Goal: Task Accomplishment & Management: Use online tool/utility

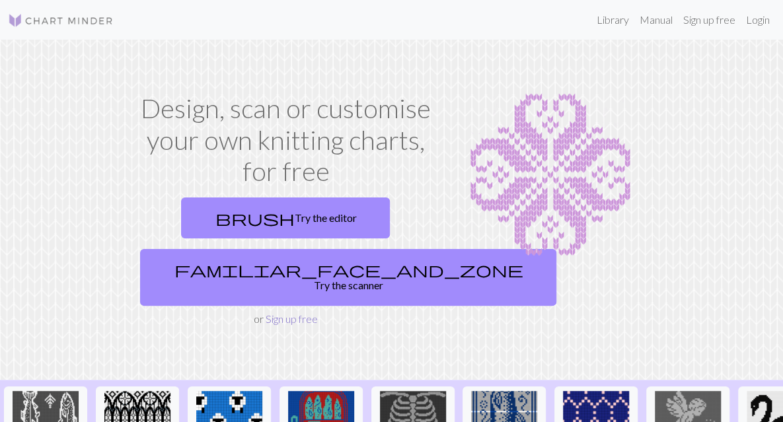
click at [275, 313] on link "Sign up free" at bounding box center [292, 319] width 52 height 13
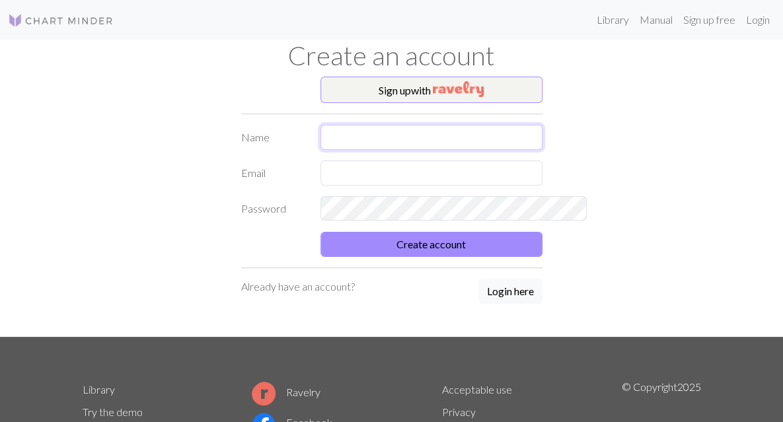
click at [374, 137] on input "text" at bounding box center [431, 137] width 222 height 25
type input "GeorgiePiggy"
click at [466, 183] on input "text" at bounding box center [431, 173] width 222 height 25
type input "[EMAIL_ADDRESS][DOMAIN_NAME]"
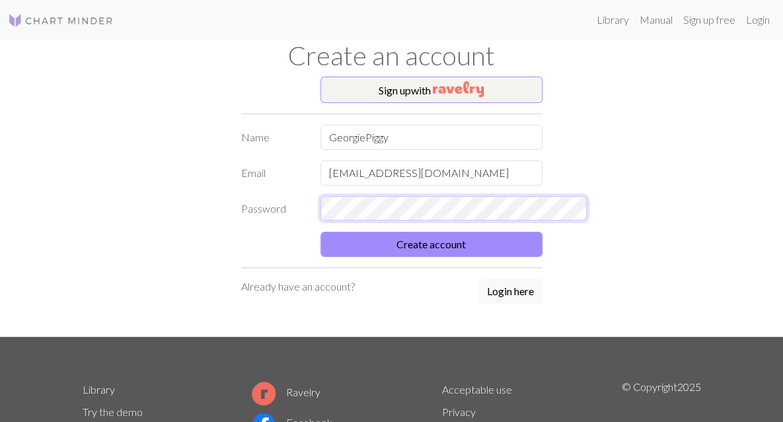
click at [320, 232] on button "Create account" at bounding box center [431, 244] width 222 height 25
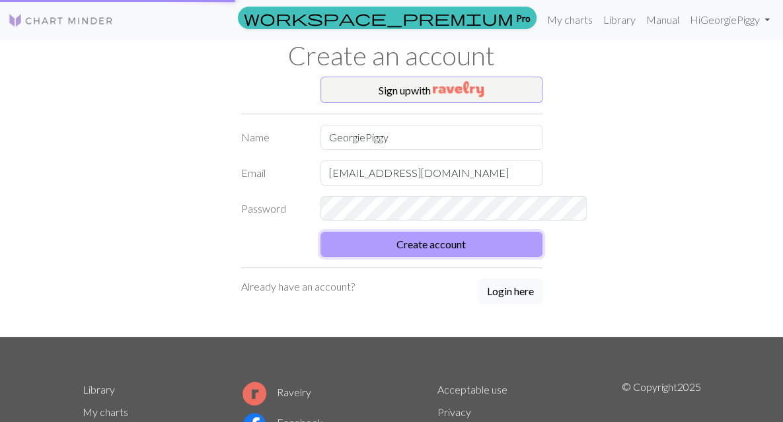
click at [373, 248] on button "Create account" at bounding box center [431, 244] width 222 height 25
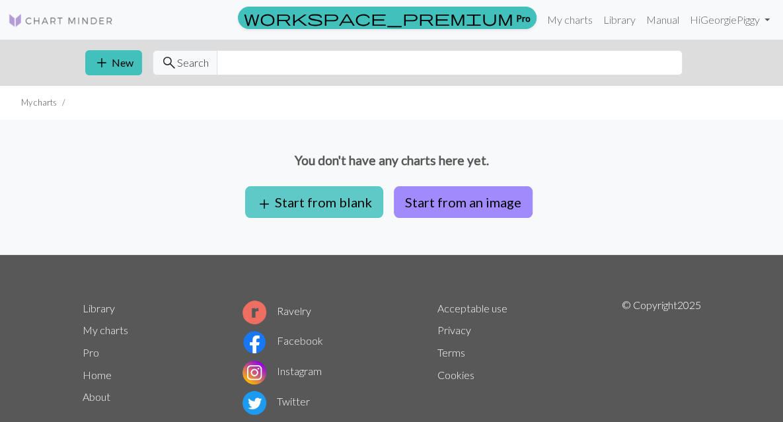
click at [330, 203] on button "add Start from blank" at bounding box center [314, 202] width 138 height 32
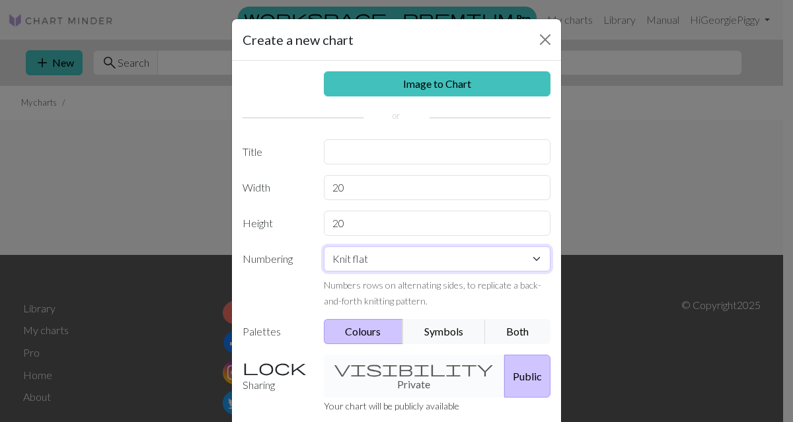
click at [414, 262] on select "Knit flat Knit in the round Lace knitting Cross stitch" at bounding box center [437, 258] width 227 height 25
select select "round"
click at [324, 246] on select "Knit flat Knit in the round Lace knitting Cross stitch" at bounding box center [437, 258] width 227 height 25
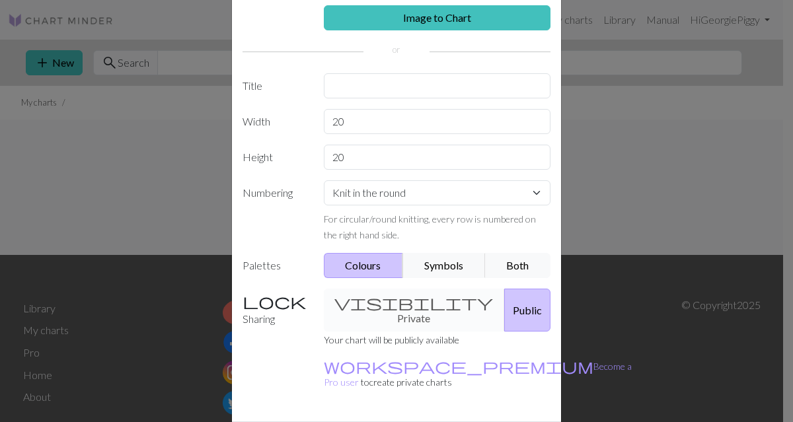
click at [368, 303] on div "visibility Private Public" at bounding box center [437, 310] width 243 height 43
click at [519, 298] on button "Public" at bounding box center [527, 310] width 46 height 43
click at [504, 300] on button "Public" at bounding box center [527, 310] width 46 height 43
click at [355, 298] on div "visibility Private Public" at bounding box center [437, 310] width 243 height 43
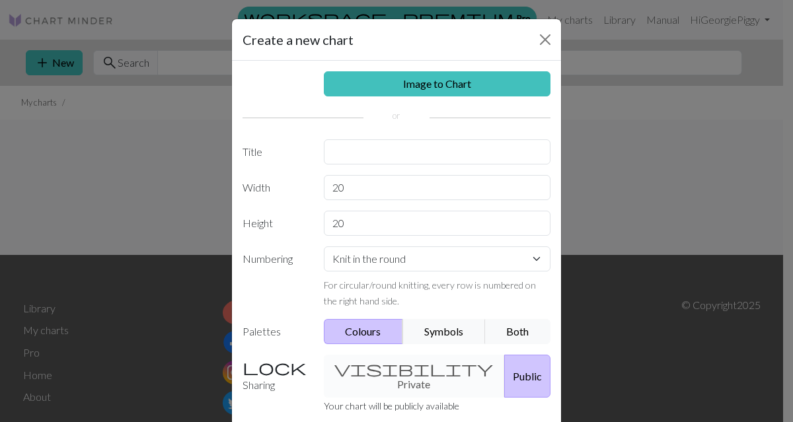
scroll to position [0, 0]
click at [377, 187] on input "20" at bounding box center [437, 187] width 227 height 25
type input "2"
click at [348, 225] on div "Image to Chart Title Width Height 20 Numbering Knit flat Knit in the round Lace…" at bounding box center [396, 274] width 329 height 427
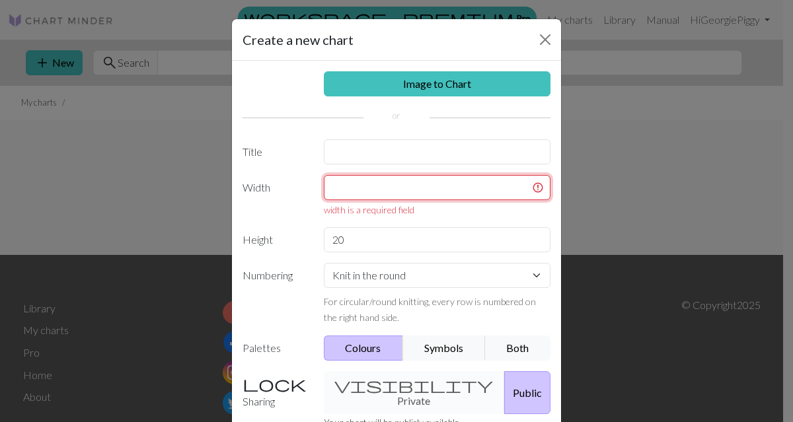
click at [353, 180] on input "text" at bounding box center [437, 187] width 227 height 25
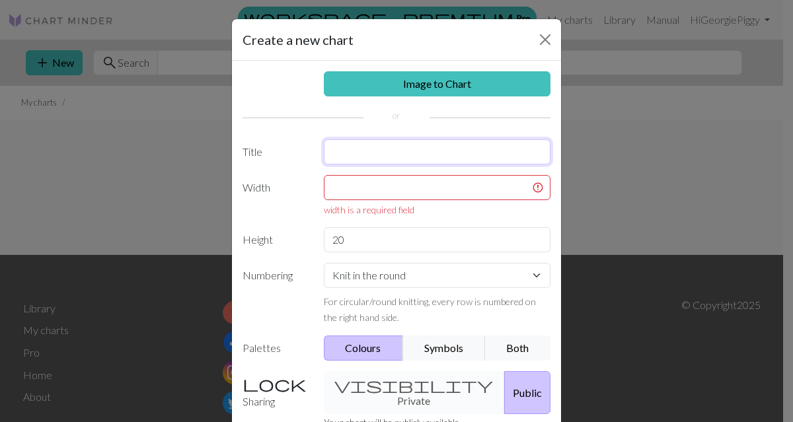
click at [351, 153] on input "text" at bounding box center [437, 151] width 227 height 25
type input "Possible Scarf Ideas"
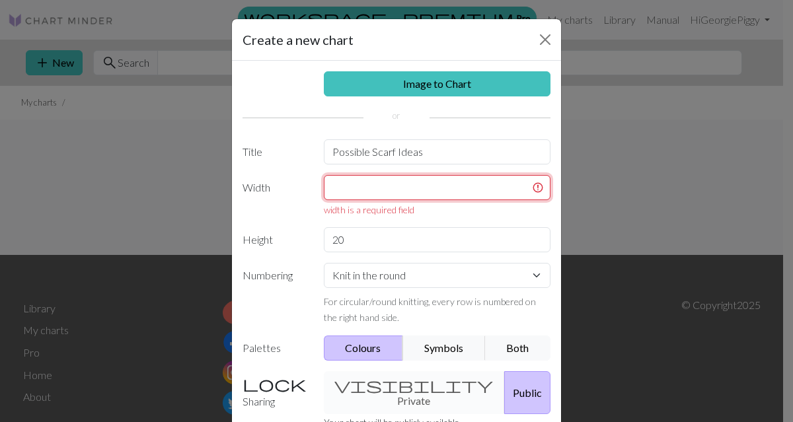
click at [394, 188] on input "text" at bounding box center [437, 187] width 227 height 25
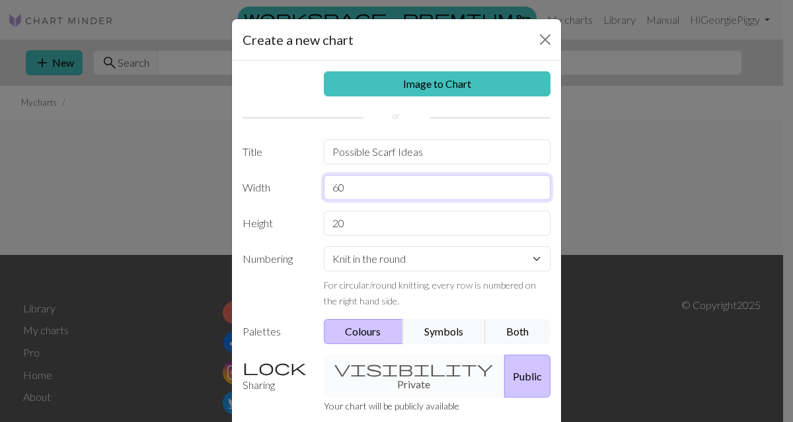
type input "60"
click at [373, 233] on div "Image to Chart Title Possible Scarf Ideas Width 60 Height 20 Numbering Knit fla…" at bounding box center [396, 274] width 329 height 427
click at [374, 227] on body "workspace_premium Pro My charts Library Manual Hi GeorgiePiggy Account settings…" at bounding box center [396, 211] width 793 height 422
click at [373, 221] on input "20" at bounding box center [437, 223] width 227 height 25
type input "2"
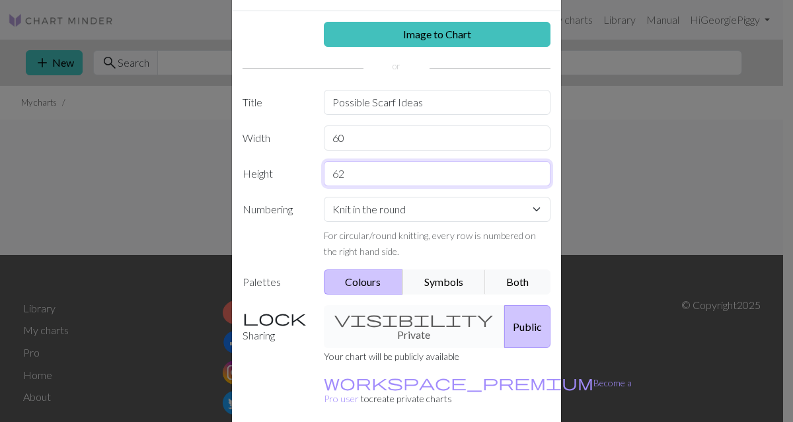
scroll to position [96, 0]
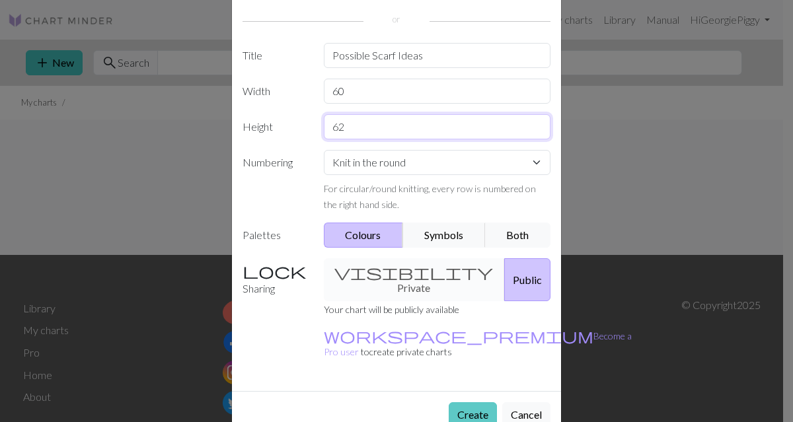
type input "62"
click at [470, 402] on button "Create" at bounding box center [473, 414] width 48 height 25
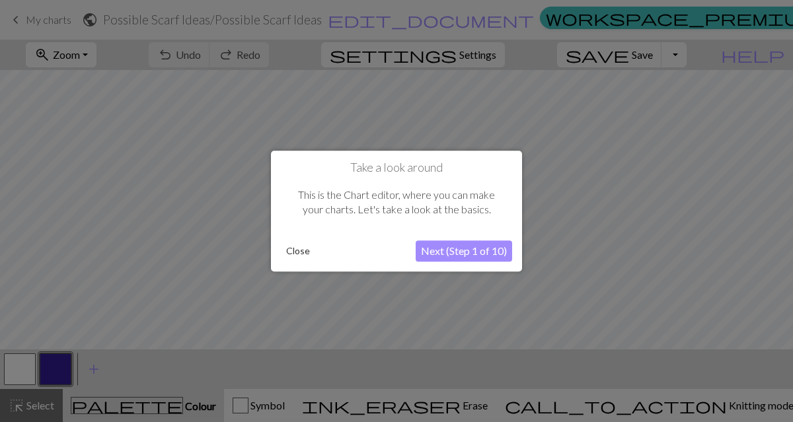
click at [469, 252] on button "Next (Step 1 of 10)" at bounding box center [464, 250] width 96 height 21
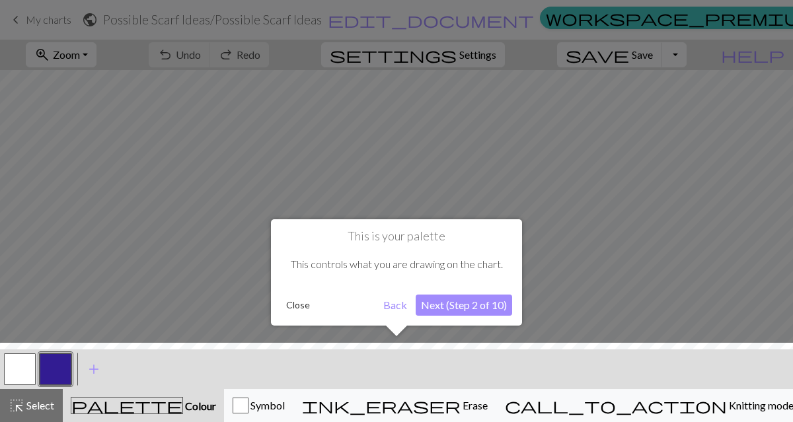
click at [470, 306] on button "Next (Step 2 of 10)" at bounding box center [464, 305] width 96 height 21
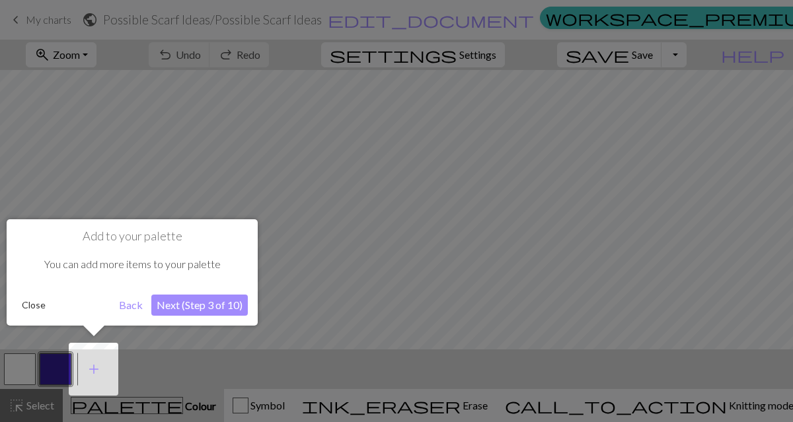
click at [179, 307] on button "Next (Step 3 of 10)" at bounding box center [199, 305] width 96 height 21
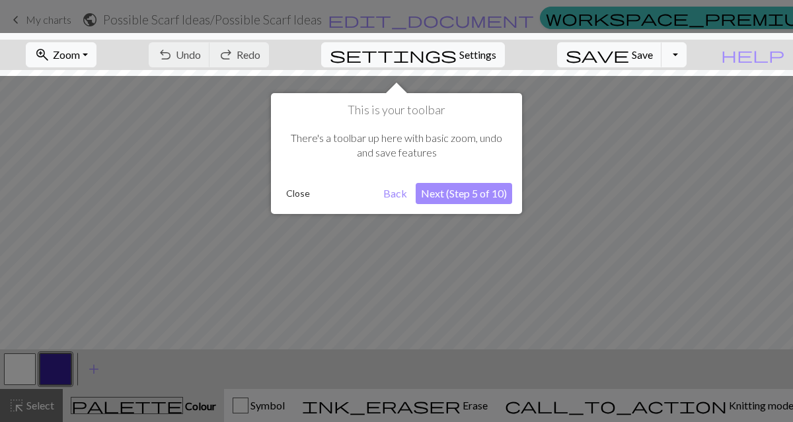
click at [461, 199] on button "Next (Step 5 of 10)" at bounding box center [464, 193] width 96 height 21
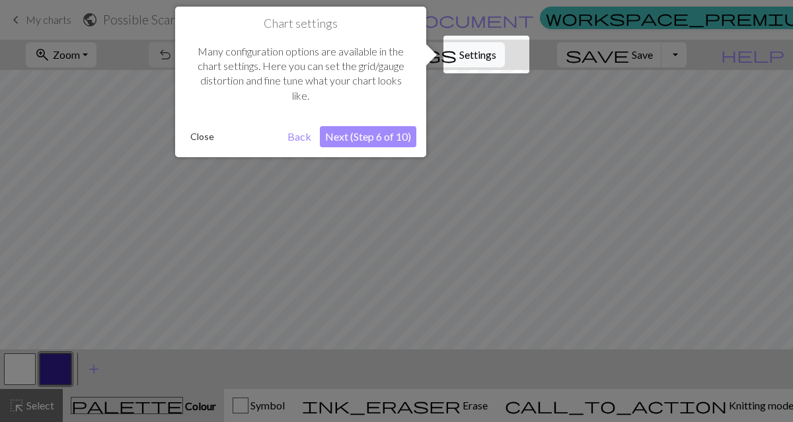
click at [366, 138] on button "Next (Step 6 of 10)" at bounding box center [368, 136] width 96 height 21
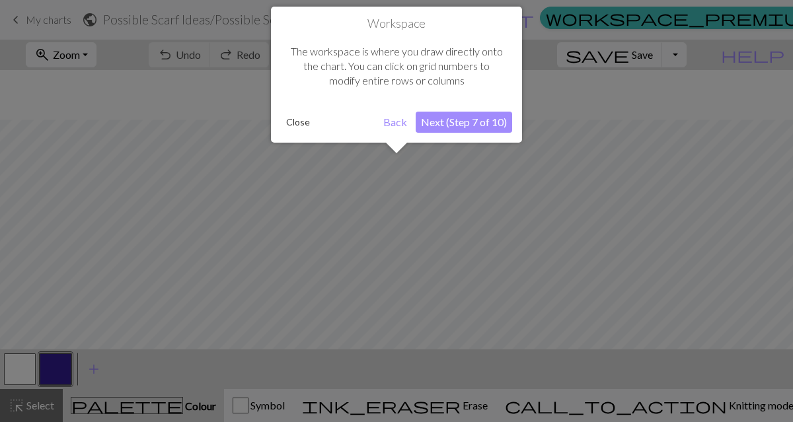
scroll to position [50, 0]
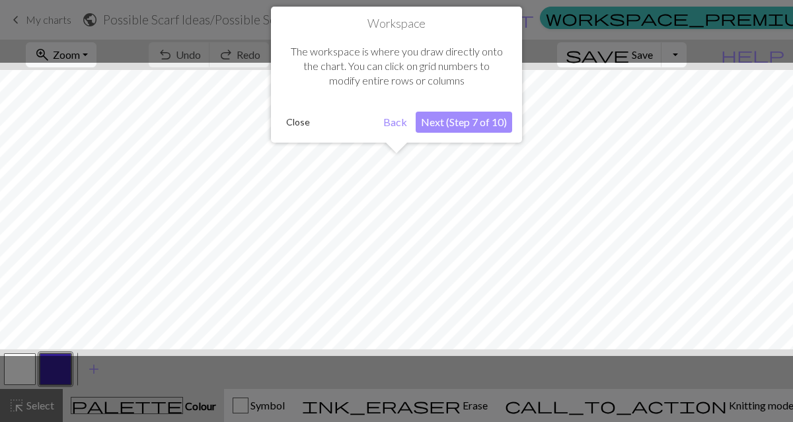
click at [439, 121] on button "Next (Step 7 of 10)" at bounding box center [464, 122] width 96 height 21
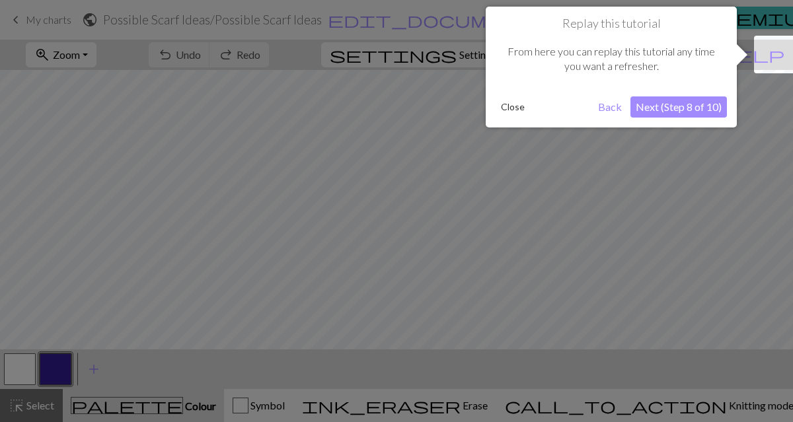
click at [674, 112] on button "Next (Step 8 of 10)" at bounding box center [678, 106] width 96 height 21
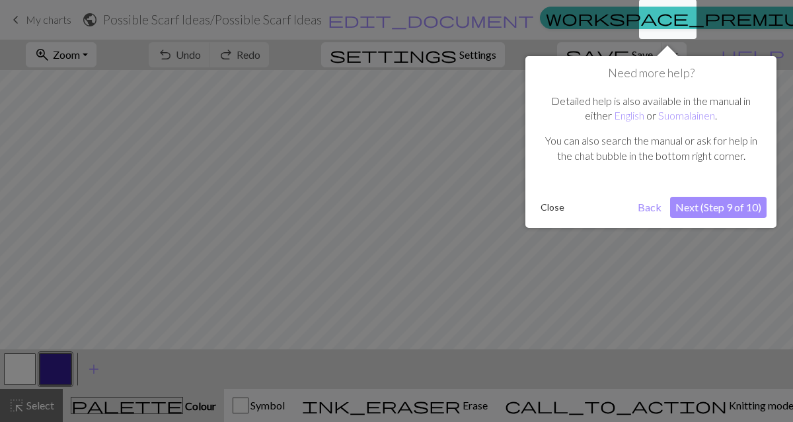
click at [708, 209] on button "Next (Step 9 of 10)" at bounding box center [718, 207] width 96 height 21
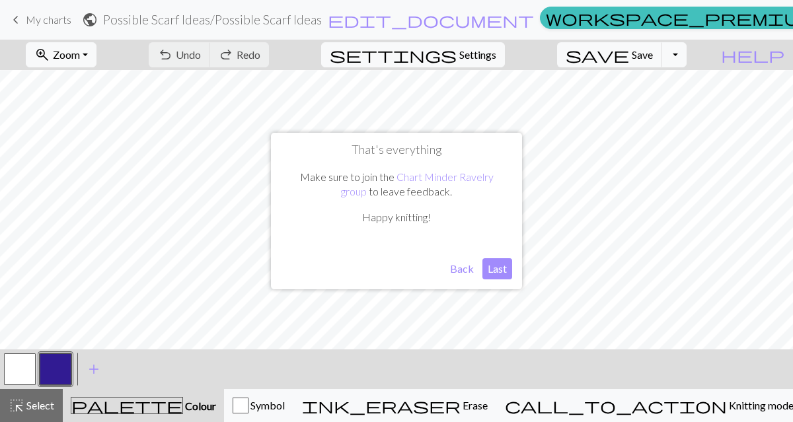
click at [496, 270] on button "Last" at bounding box center [497, 268] width 30 height 21
click at [80, 54] on span "Zoom" at bounding box center [66, 54] width 27 height 13
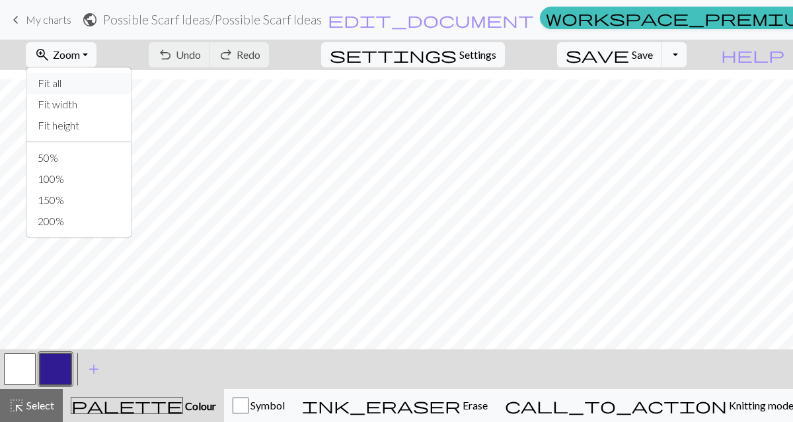
click at [97, 79] on button "Fit all" at bounding box center [79, 83] width 104 height 21
click at [63, 357] on button "button" at bounding box center [56, 369] width 32 height 32
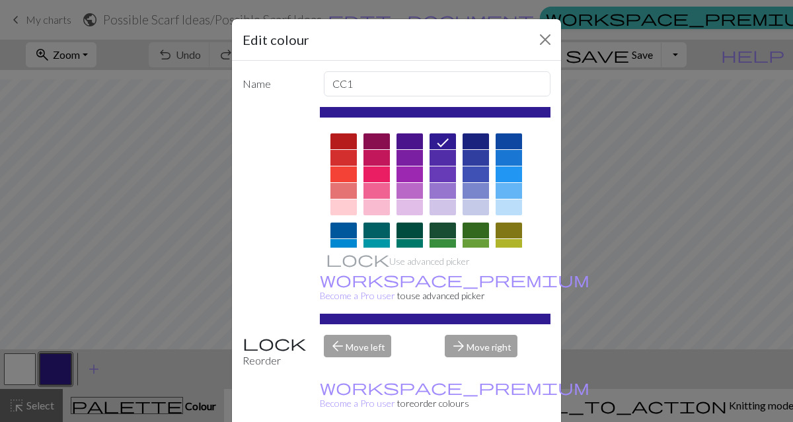
click at [506, 191] on div at bounding box center [509, 191] width 26 height 16
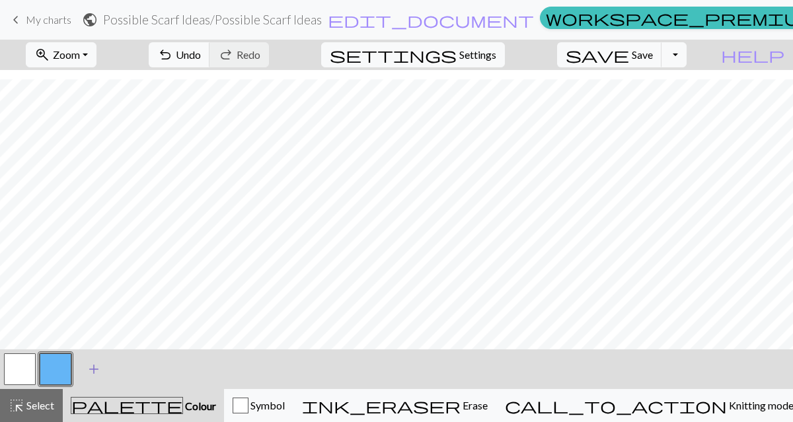
click at [97, 369] on span "add" at bounding box center [94, 369] width 16 height 18
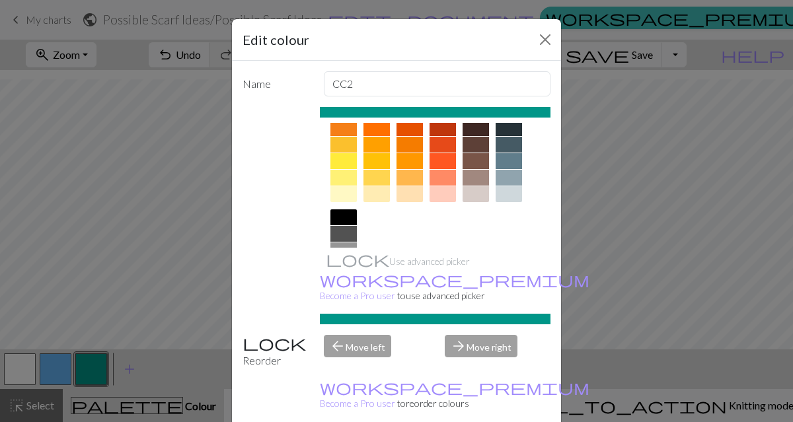
scroll to position [184, 0]
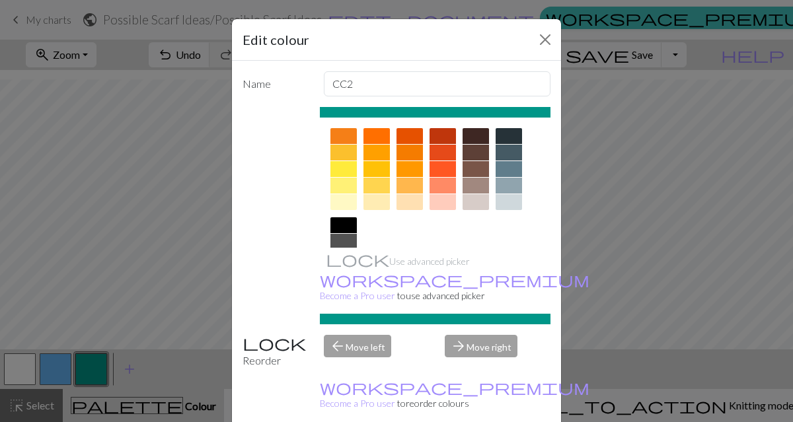
click at [374, 186] on div at bounding box center [376, 186] width 26 height 16
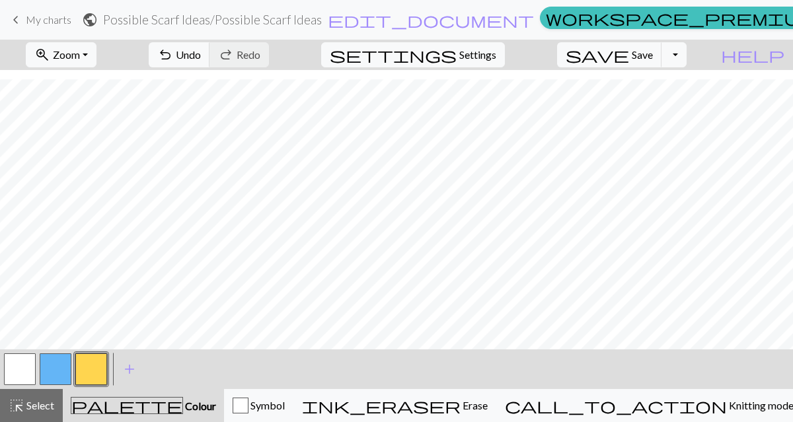
click at [22, 364] on button "button" at bounding box center [20, 369] width 32 height 32
click at [22, 364] on div "Edit colour Name MC Use advanced picker workspace_premium Become a Pro user to …" at bounding box center [396, 211] width 793 height 422
click at [23, 370] on button "button" at bounding box center [20, 369] width 32 height 32
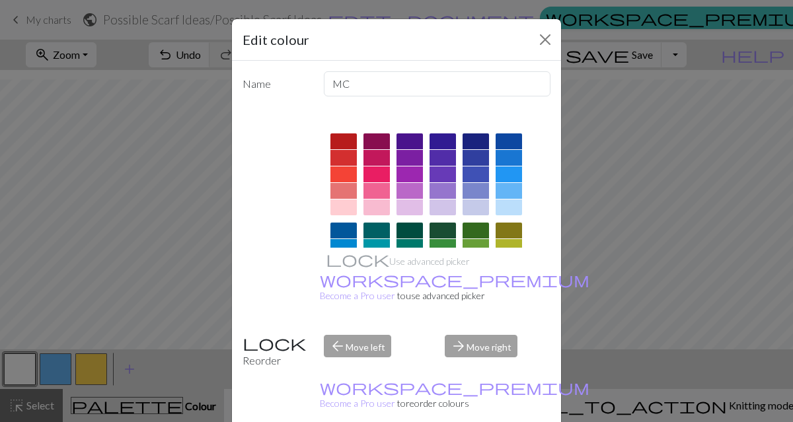
click at [55, 371] on div "Edit colour Name MC Use advanced picker workspace_premium Become a Pro user to …" at bounding box center [396, 211] width 793 height 422
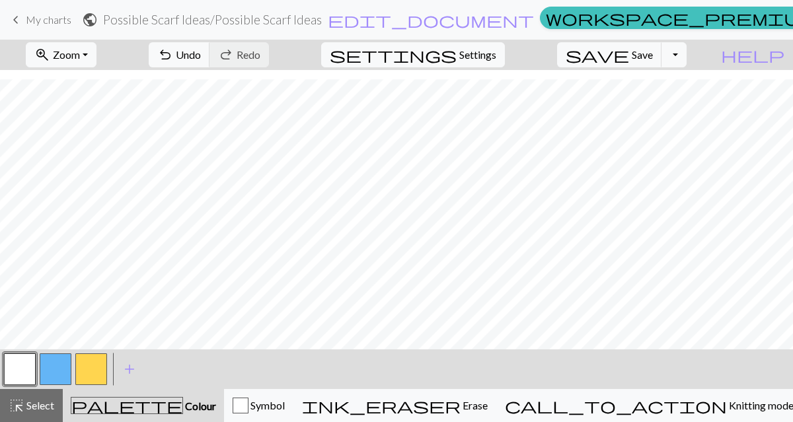
click at [8, 372] on button "button" at bounding box center [20, 369] width 32 height 32
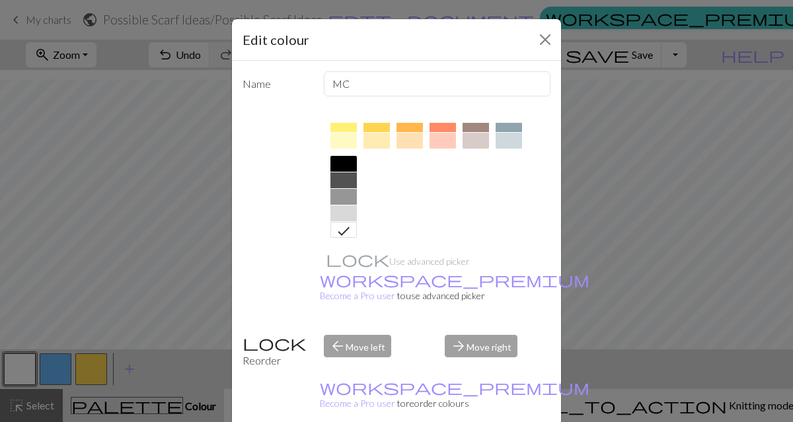
scroll to position [250, 0]
click at [341, 172] on div at bounding box center [343, 176] width 26 height 16
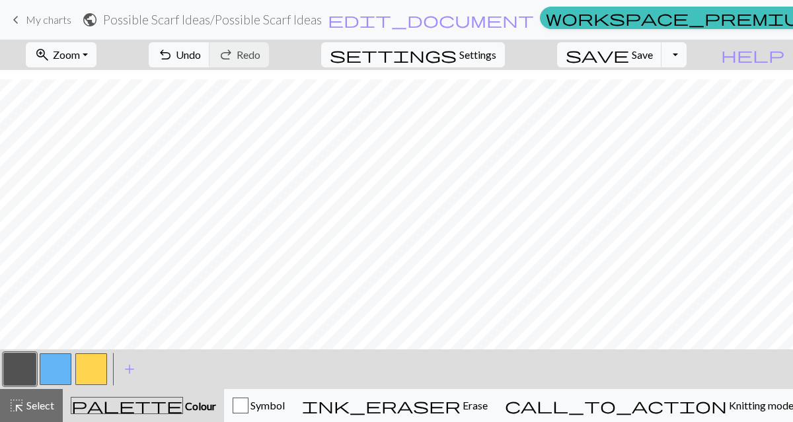
click at [59, 372] on button "button" at bounding box center [56, 369] width 32 height 32
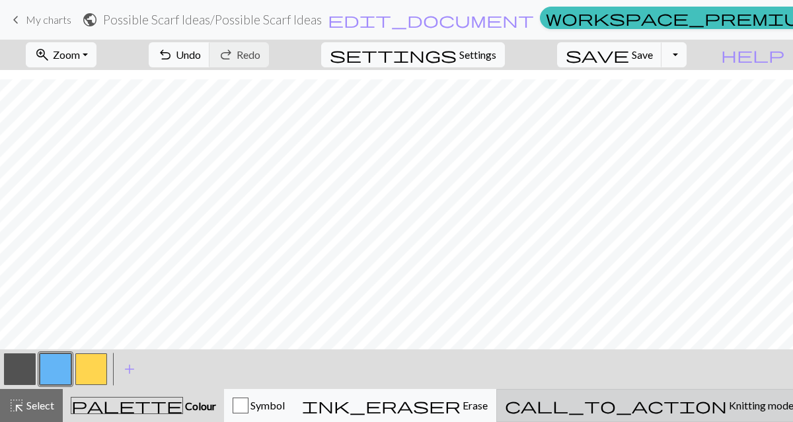
scroll to position [120, 0]
click at [727, 404] on span "Knitting mode" at bounding box center [760, 405] width 67 height 13
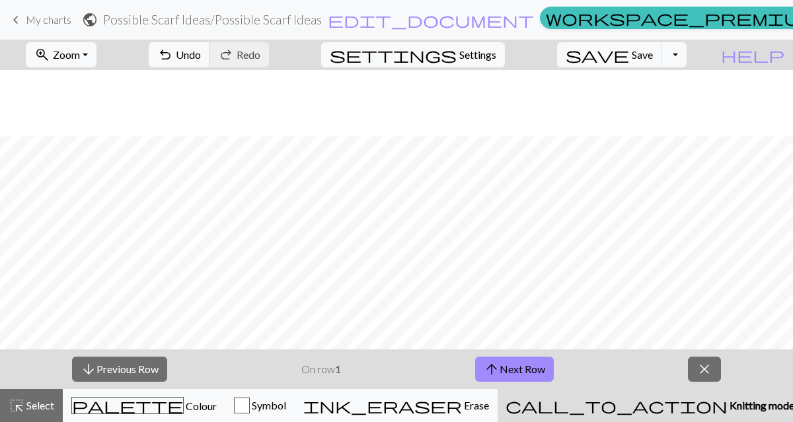
scroll to position [186, 0]
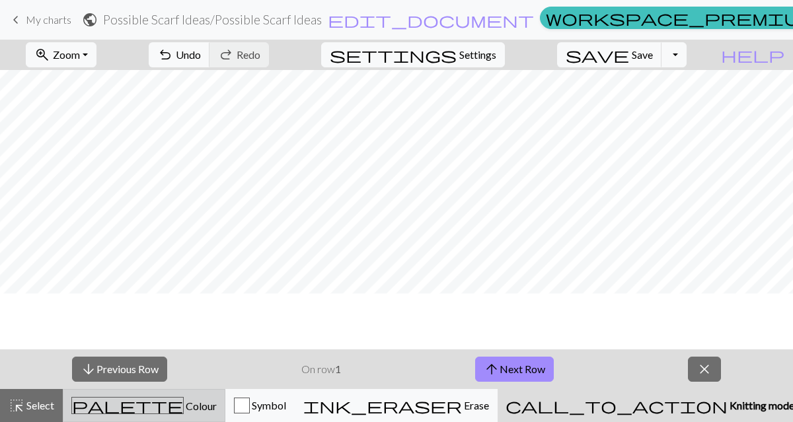
click at [122, 406] on div "palette Colour Colour" at bounding box center [143, 405] width 145 height 17
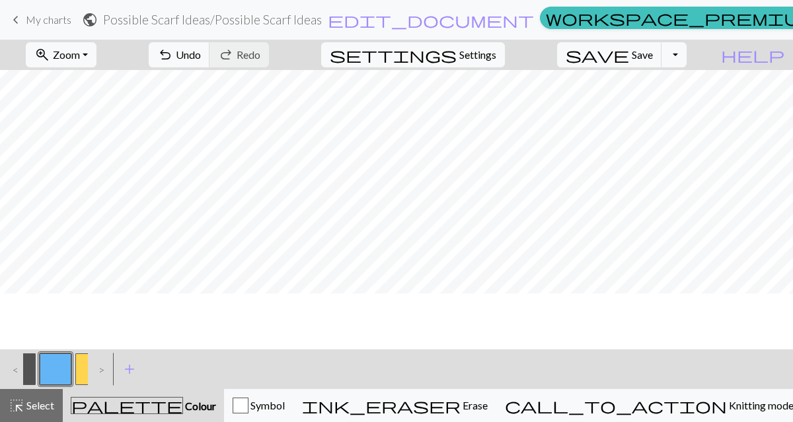
scroll to position [120, 0]
click at [96, 57] on button "zoom_in Zoom Zoom" at bounding box center [61, 54] width 71 height 25
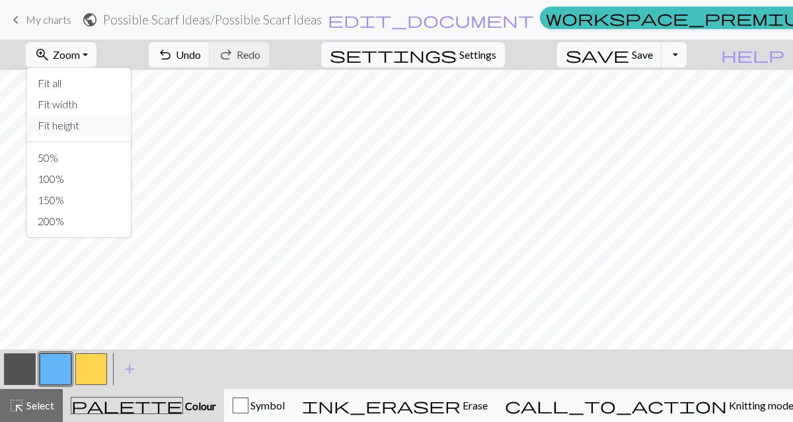
click at [110, 125] on button "Fit height" at bounding box center [79, 125] width 104 height 21
click at [80, 57] on span "Zoom" at bounding box center [66, 54] width 27 height 13
click at [86, 159] on button "50%" at bounding box center [79, 157] width 104 height 21
click at [96, 53] on button "zoom_in Zoom Zoom" at bounding box center [61, 54] width 71 height 25
click at [86, 221] on button "200%" at bounding box center [79, 221] width 104 height 21
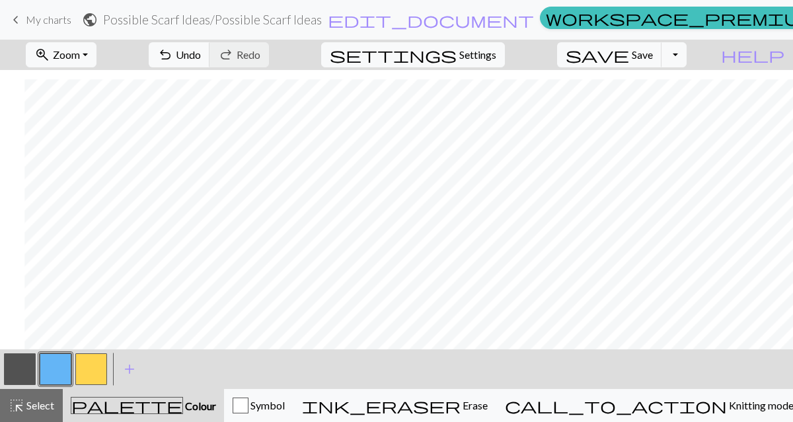
scroll to position [1454, 1356]
click at [80, 56] on span "Zoom" at bounding box center [66, 54] width 27 height 13
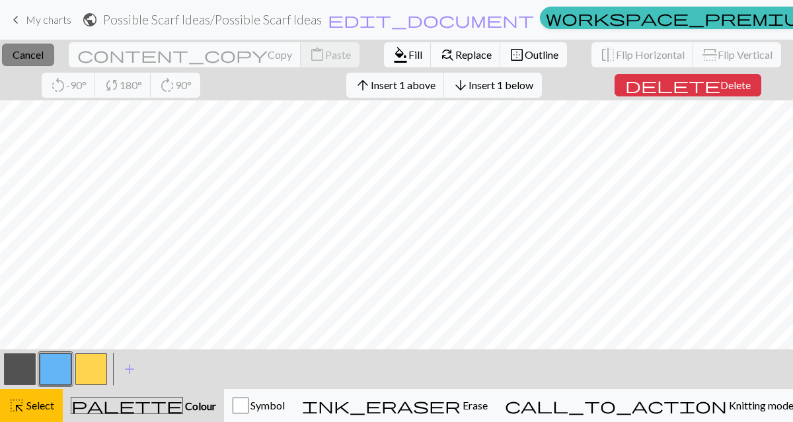
click at [44, 48] on span "Cancel" at bounding box center [28, 54] width 31 height 13
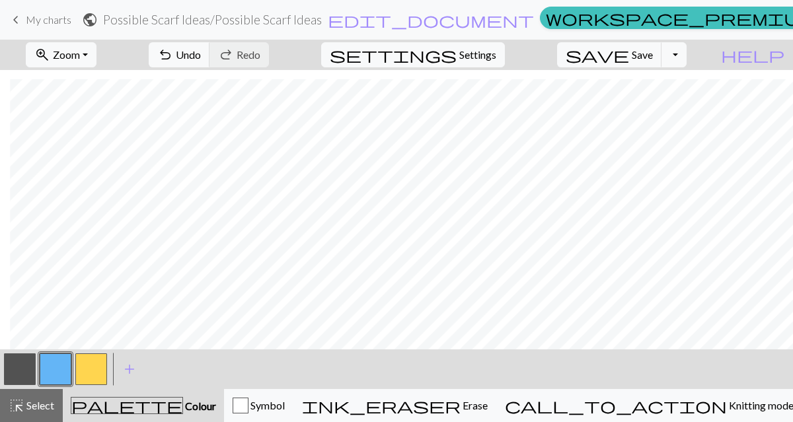
scroll to position [1125, 1009]
click at [201, 53] on span "Undo" at bounding box center [188, 54] width 25 height 13
click at [201, 54] on span "Undo" at bounding box center [188, 54] width 25 height 13
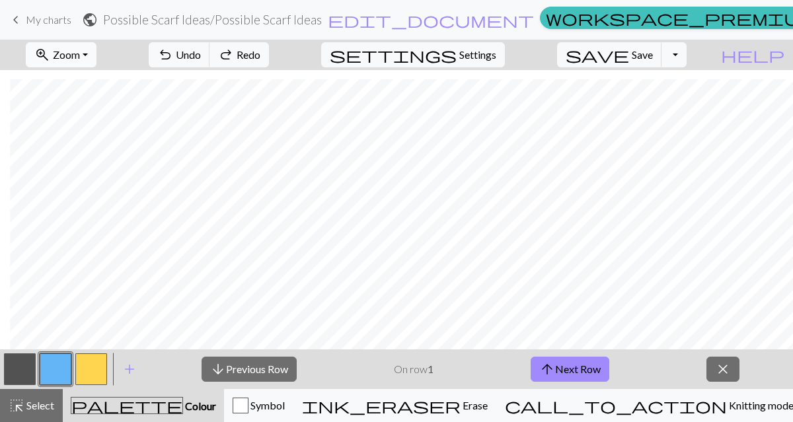
click at [80, 58] on span "Zoom" at bounding box center [66, 54] width 27 height 13
click at [109, 202] on button "150%" at bounding box center [79, 200] width 104 height 21
click at [772, 367] on div "arrow_downward Previous Row On row 1 arrow_upward Next Row close" at bounding box center [470, 370] width 645 height 40
click at [720, 369] on span "close" at bounding box center [723, 369] width 16 height 18
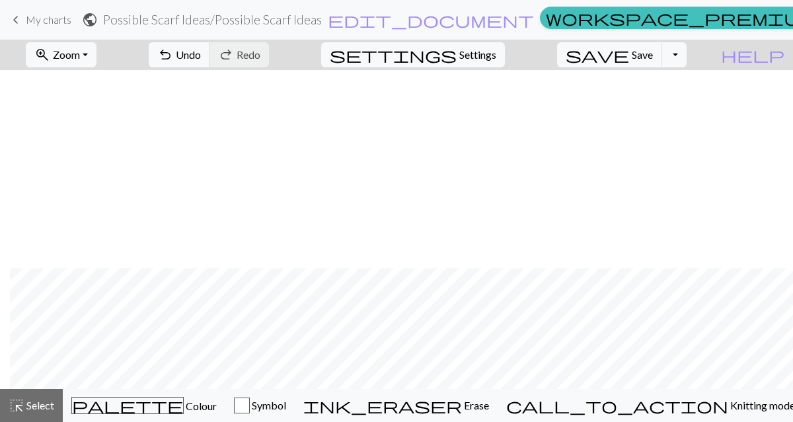
scroll to position [992, 889]
click at [80, 56] on span "Zoom" at bounding box center [66, 54] width 27 height 13
click at [111, 91] on button "Fit all" at bounding box center [79, 83] width 104 height 21
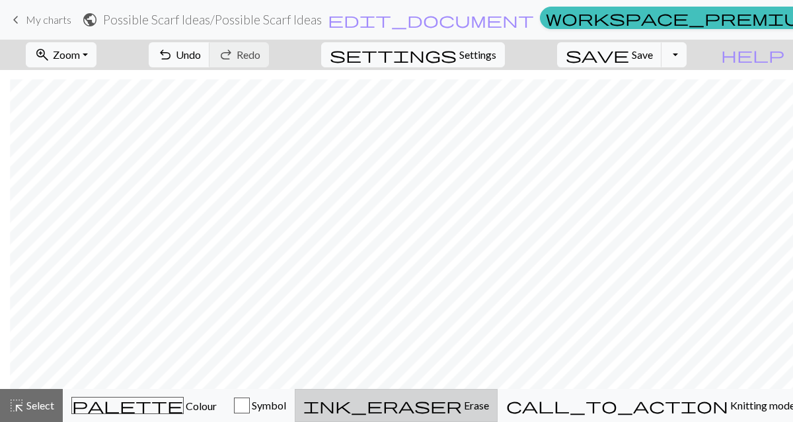
click at [462, 410] on span "ink_eraser" at bounding box center [382, 405] width 159 height 18
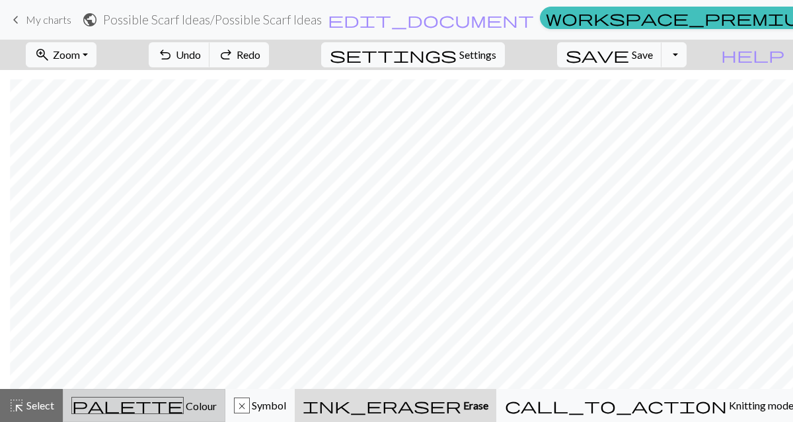
click at [126, 404] on div "palette Colour Colour" at bounding box center [143, 405] width 145 height 17
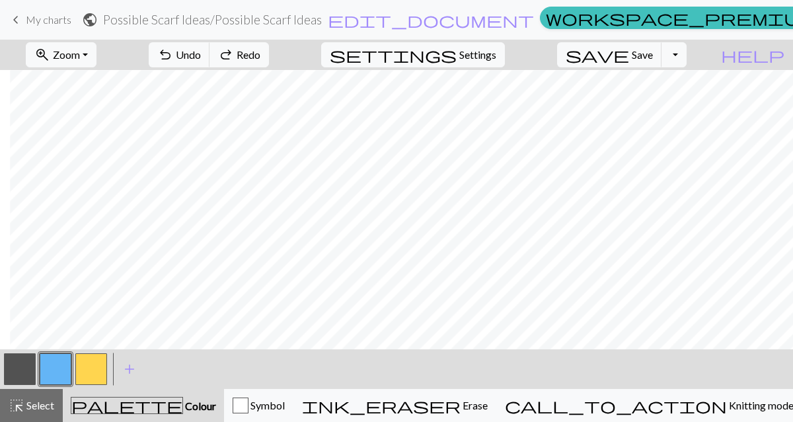
click at [50, 367] on button "button" at bounding box center [56, 369] width 32 height 32
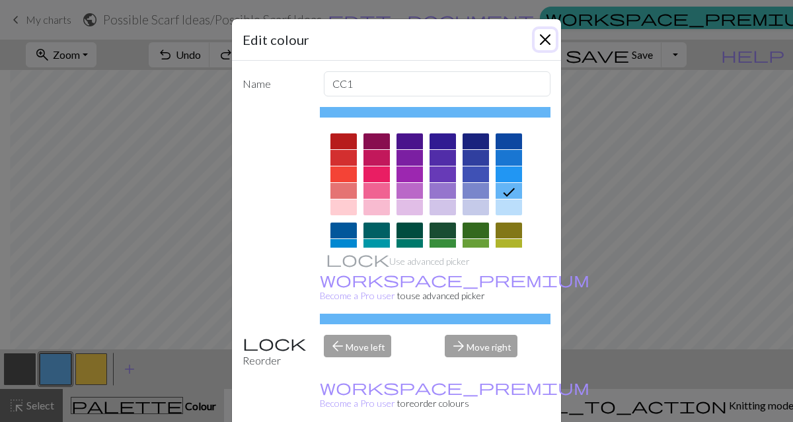
click at [536, 38] on button "Close" at bounding box center [545, 39] width 21 height 21
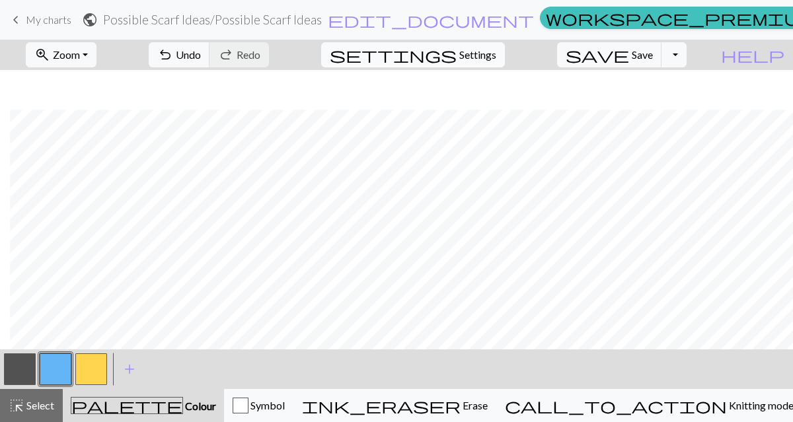
scroll to position [186, 10]
click at [22, 379] on button "button" at bounding box center [20, 369] width 32 height 32
click at [46, 367] on button "button" at bounding box center [56, 369] width 32 height 32
